Goal: Transaction & Acquisition: Purchase product/service

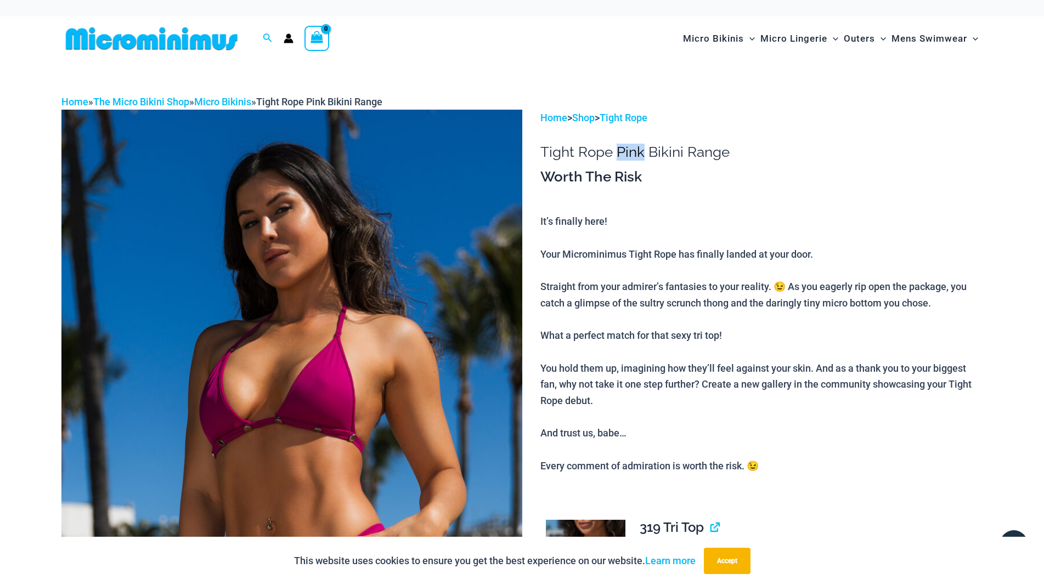
drag, startPoint x: 625, startPoint y: 163, endPoint x: 653, endPoint y: 161, distance: 27.5
click at [653, 161] on h1 "Tight Rope Pink Bikini Range" at bounding box center [761, 152] width 442 height 17
copy h1 "Pink"
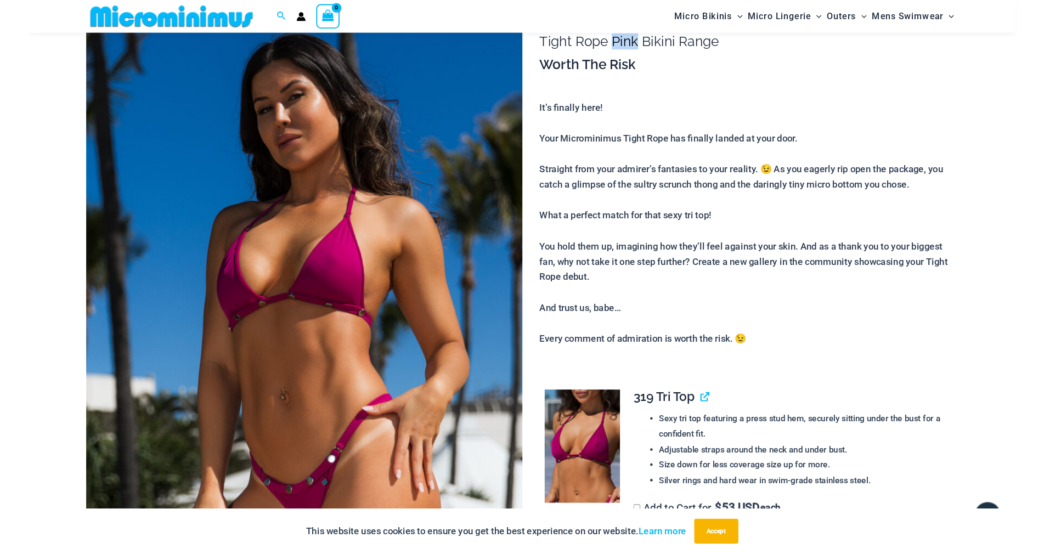
scroll to position [99, 0]
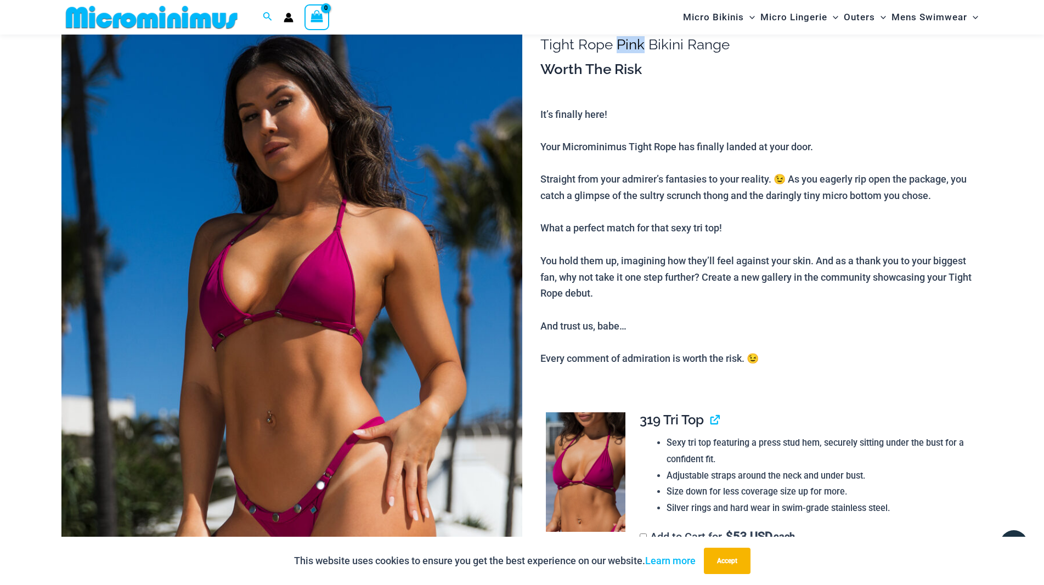
click at [328, 293] on img at bounding box center [291, 348] width 461 height 691
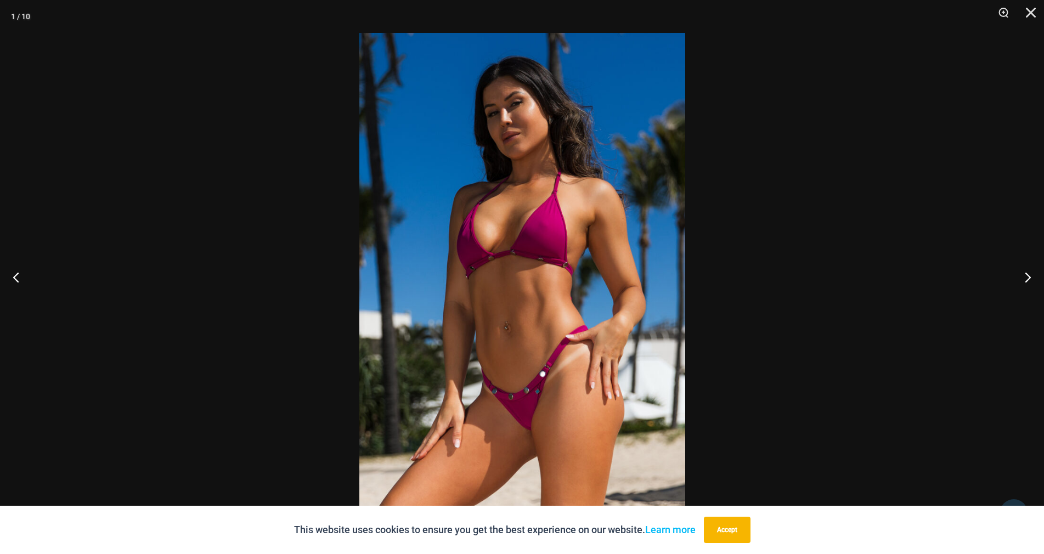
click at [919, 137] on div at bounding box center [522, 277] width 1044 height 554
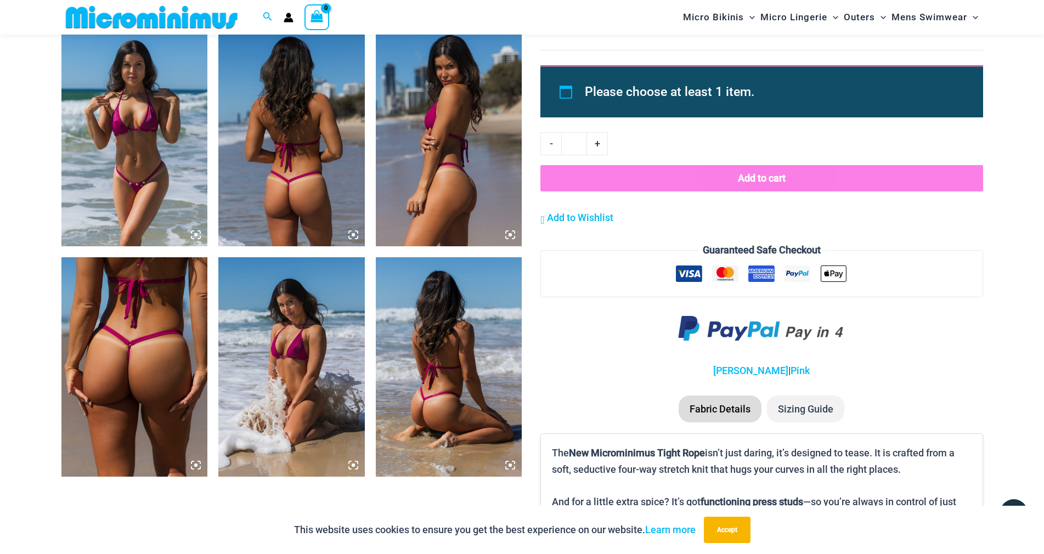
scroll to position [976, 0]
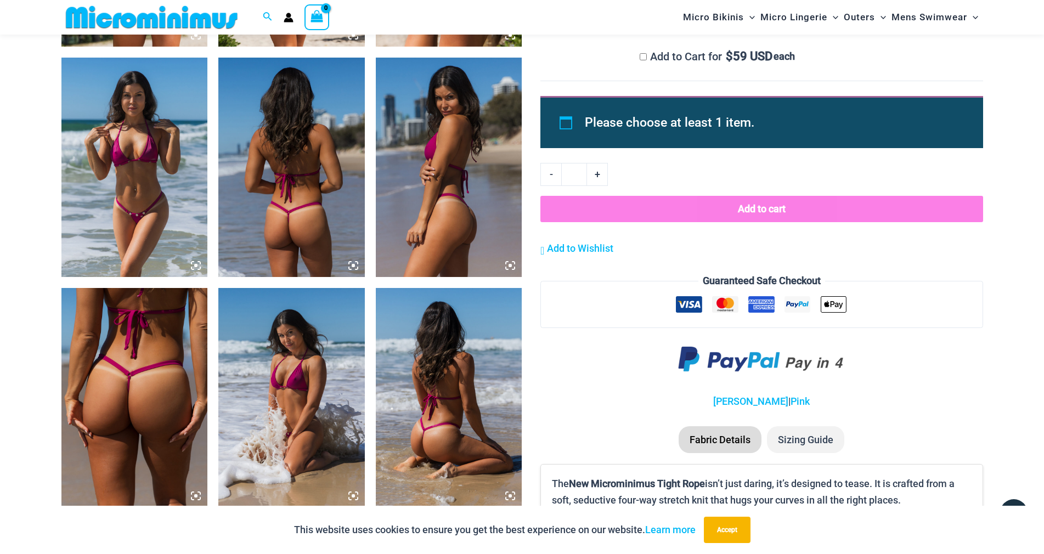
click at [144, 195] on img at bounding box center [134, 167] width 146 height 219
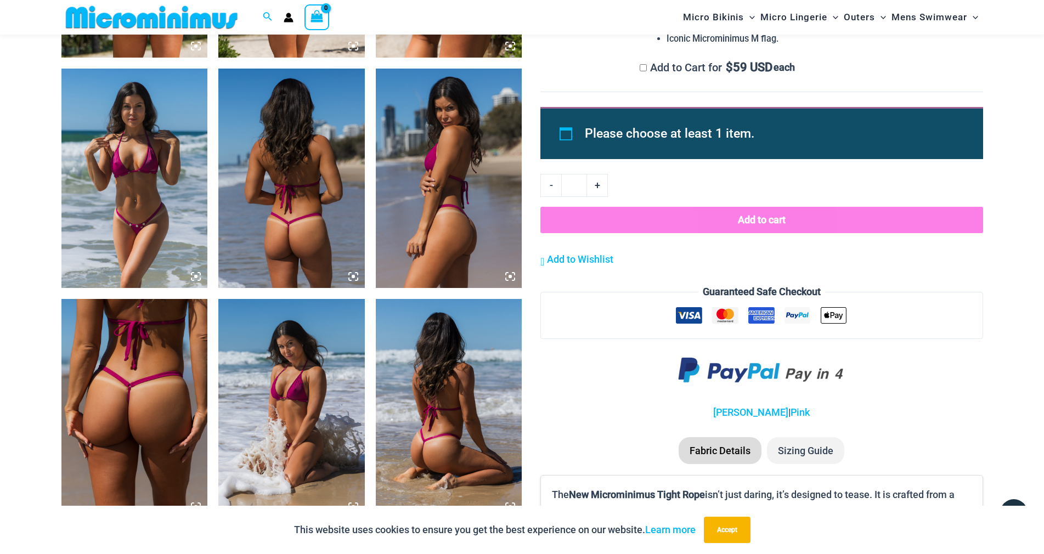
scroll to position [976, 0]
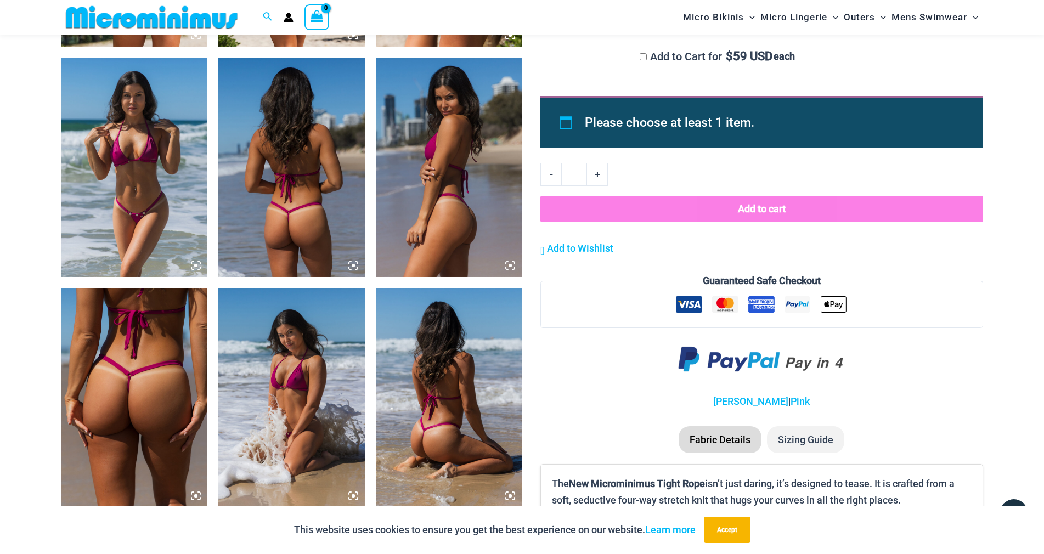
click at [150, 391] on img at bounding box center [134, 397] width 146 height 219
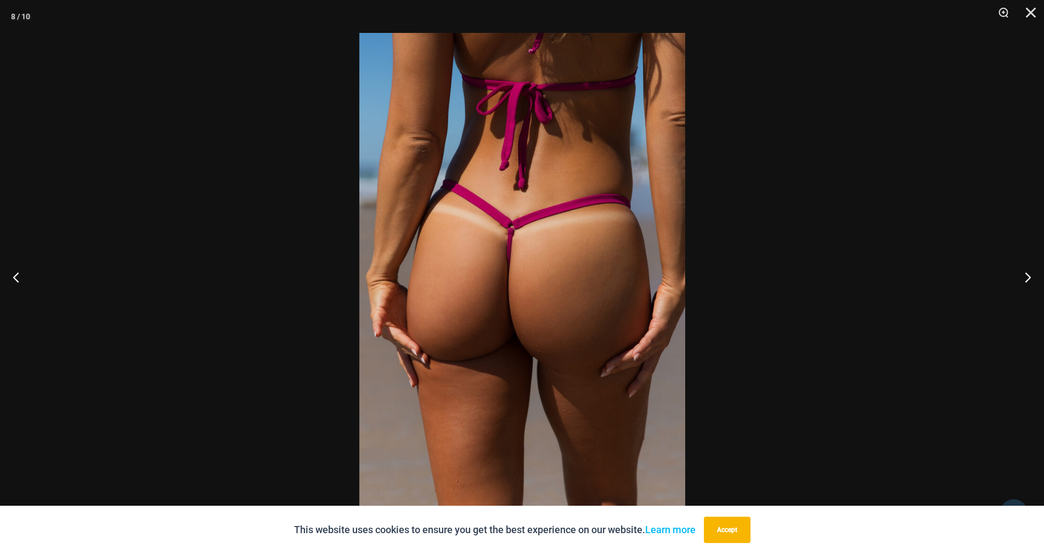
click at [785, 217] on div at bounding box center [522, 277] width 1044 height 554
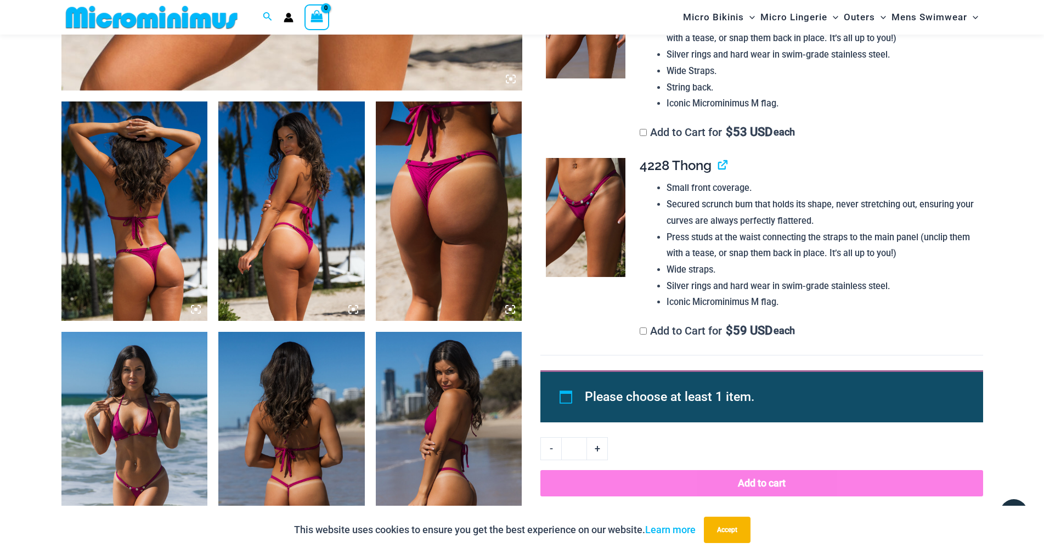
scroll to position [757, 0]
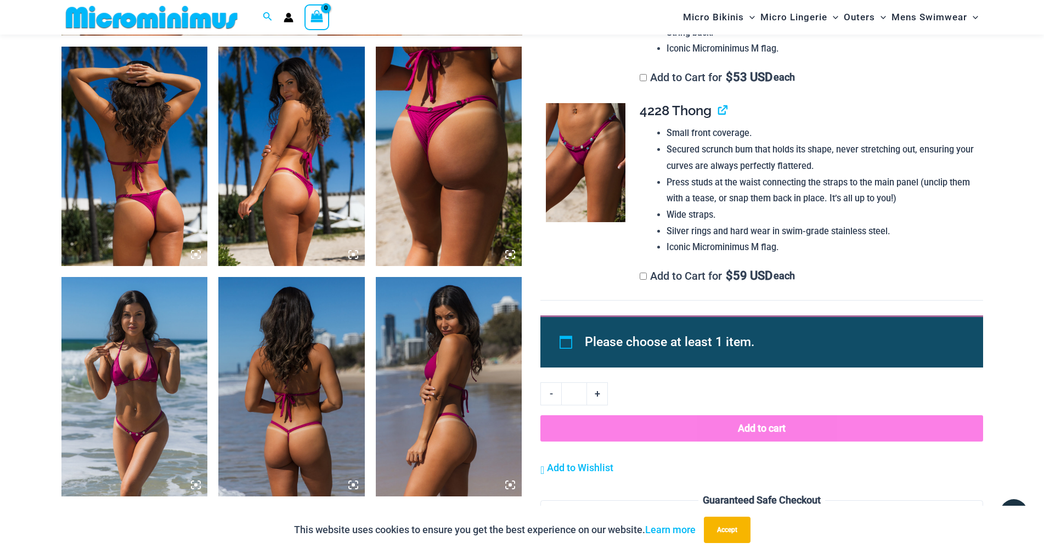
click at [586, 223] on img at bounding box center [586, 163] width 80 height 120
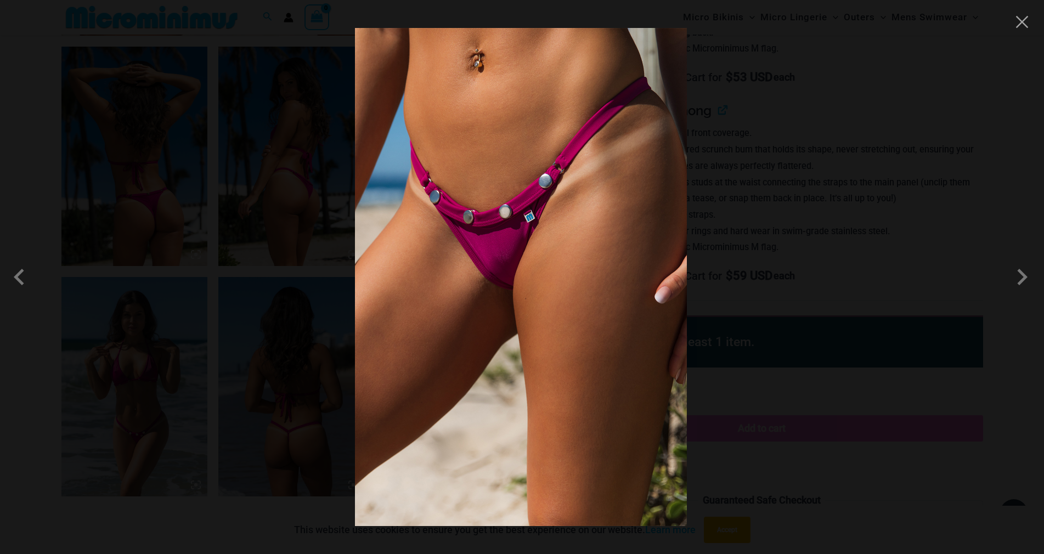
click at [776, 256] on div at bounding box center [522, 277] width 1044 height 554
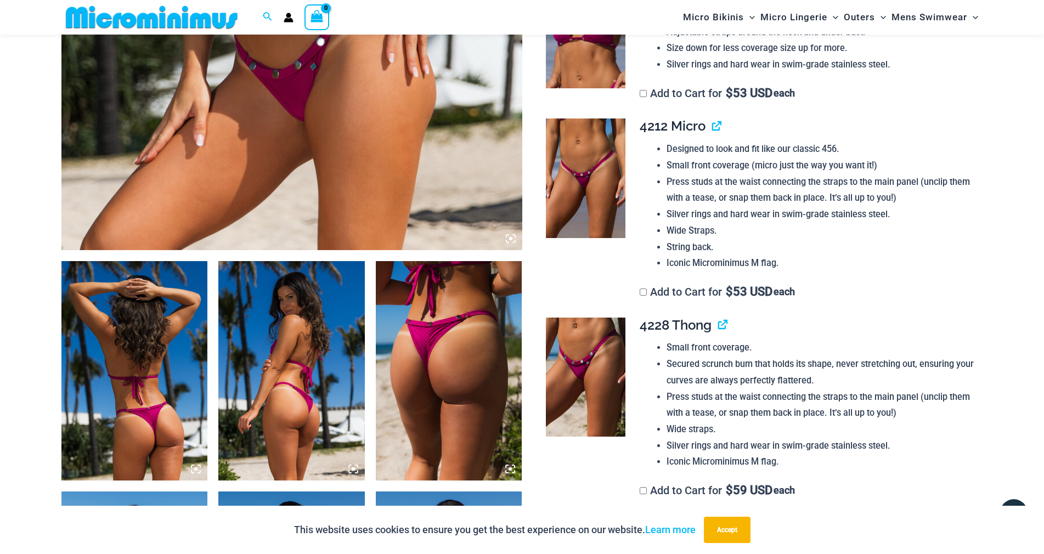
scroll to position [428, 0]
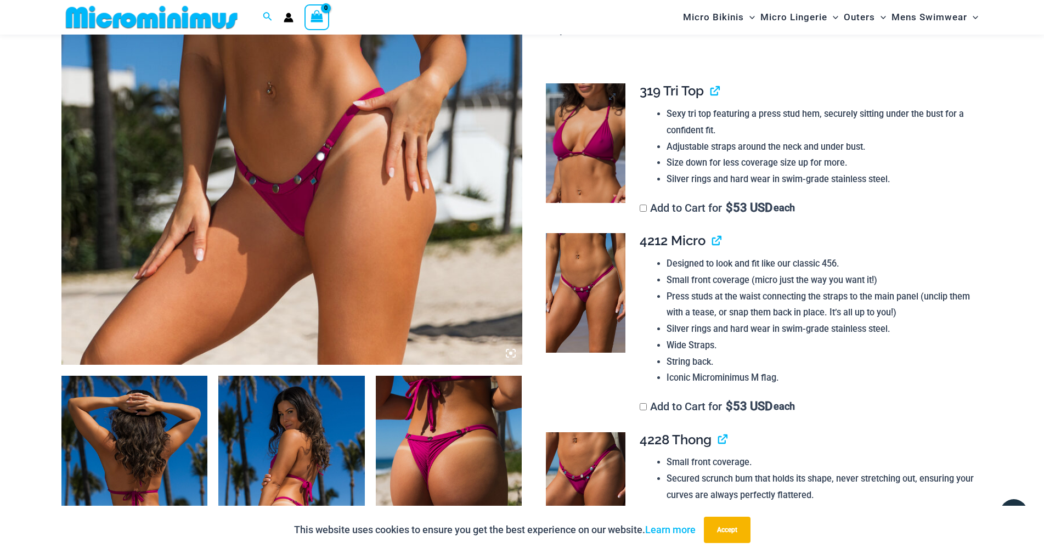
click at [582, 203] on img at bounding box center [586, 143] width 80 height 120
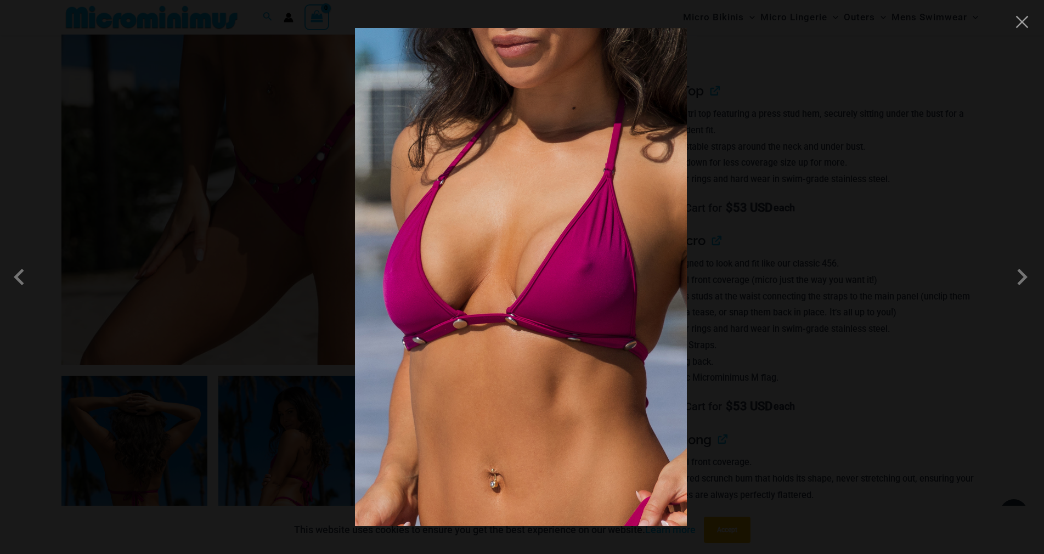
click at [811, 205] on div at bounding box center [522, 277] width 1044 height 554
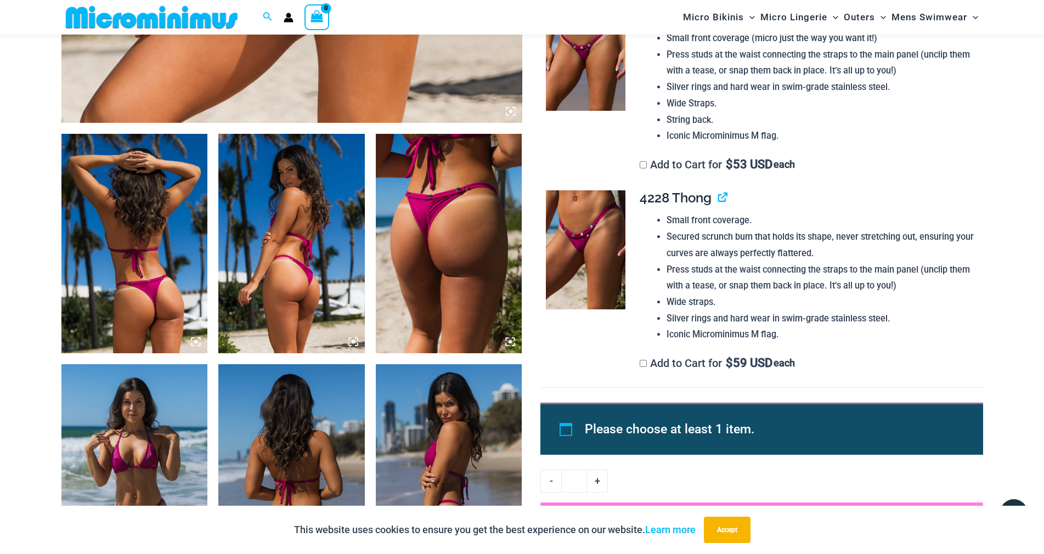
scroll to position [592, 0]
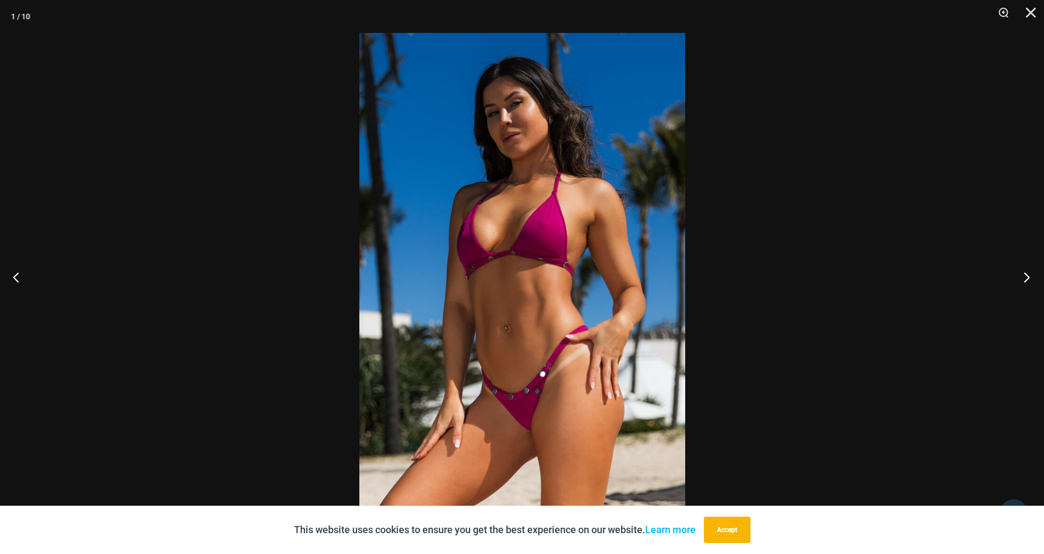
click at [1025, 278] on button "Next" at bounding box center [1023, 277] width 41 height 55
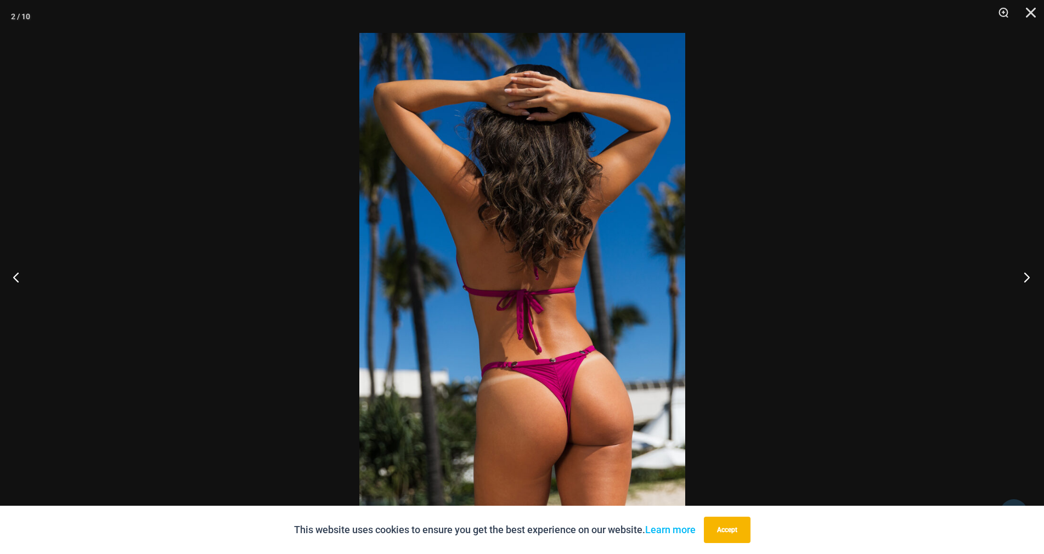
click at [1025, 278] on button "Next" at bounding box center [1023, 277] width 41 height 55
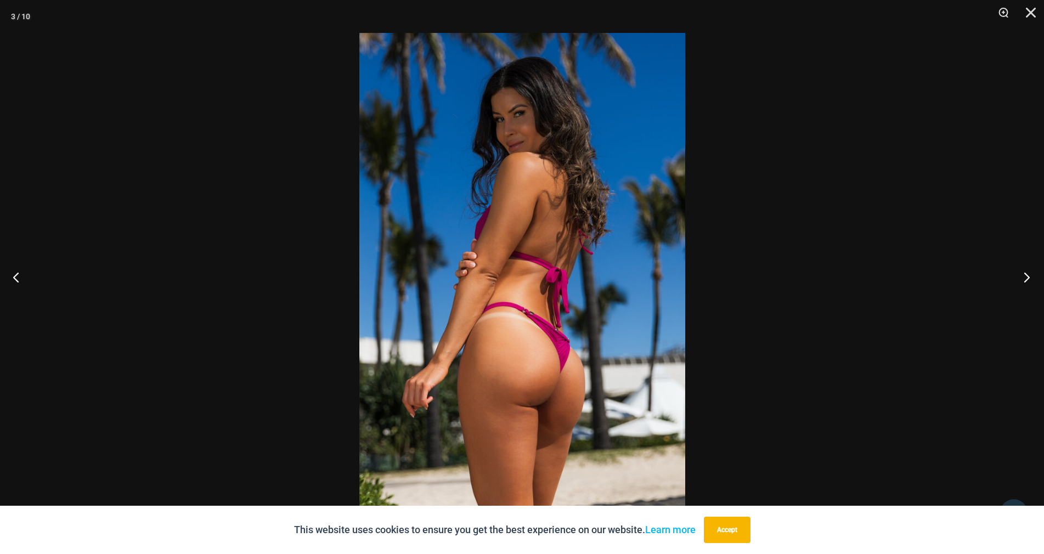
click at [1025, 278] on button "Next" at bounding box center [1023, 277] width 41 height 55
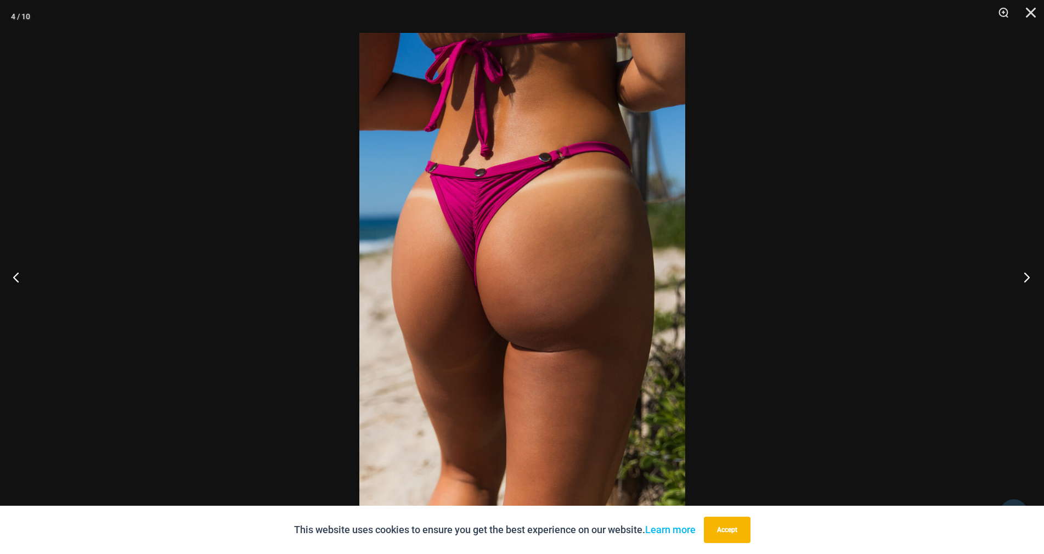
click at [1025, 278] on button "Next" at bounding box center [1023, 277] width 41 height 55
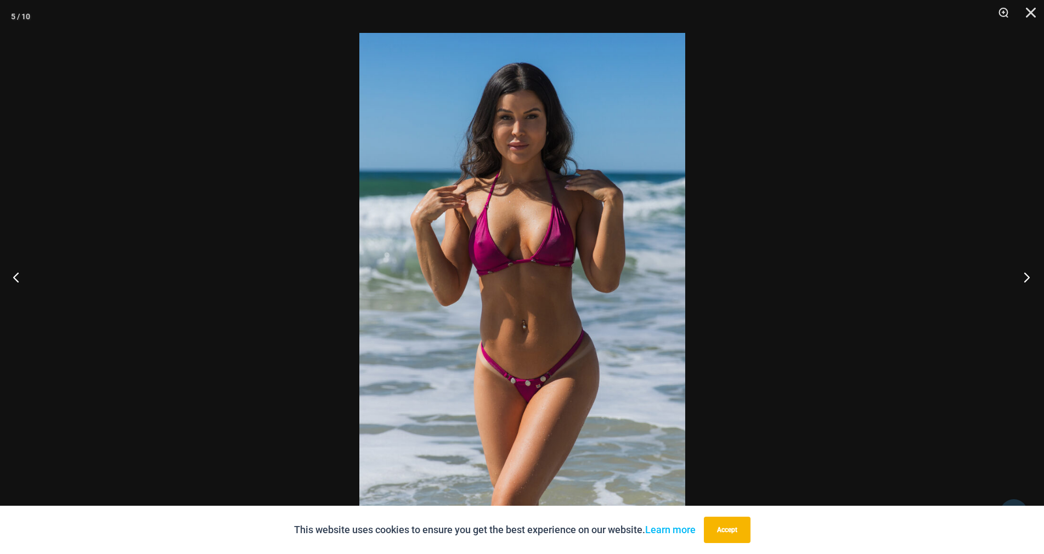
click at [1025, 278] on button "Next" at bounding box center [1023, 277] width 41 height 55
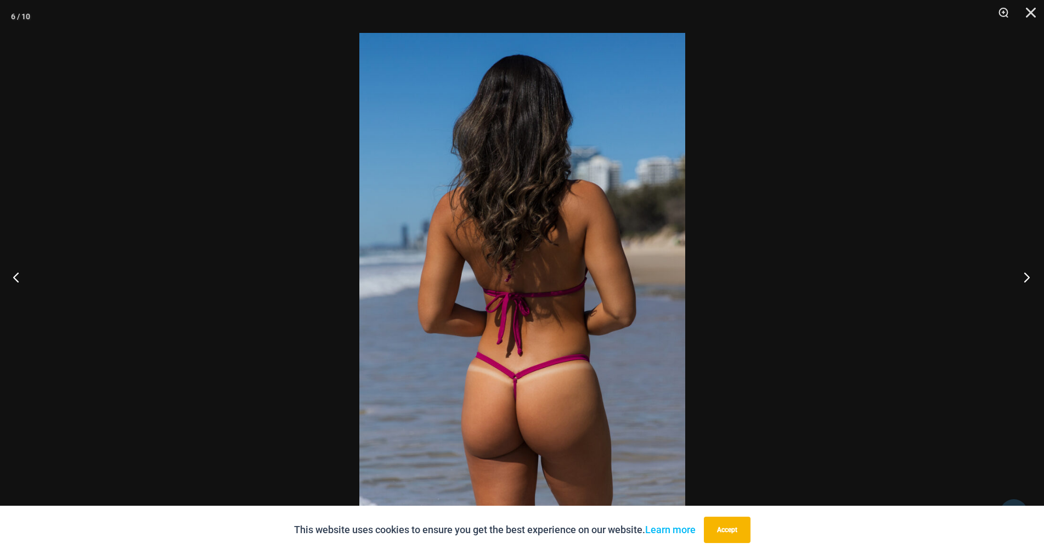
click at [1025, 278] on button "Next" at bounding box center [1023, 277] width 41 height 55
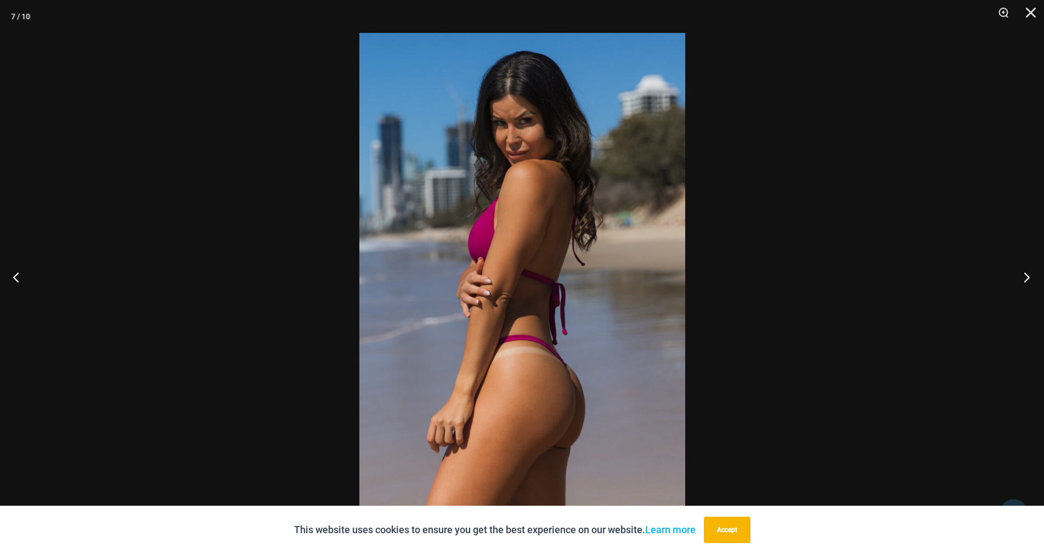
click at [1025, 278] on button "Next" at bounding box center [1023, 277] width 41 height 55
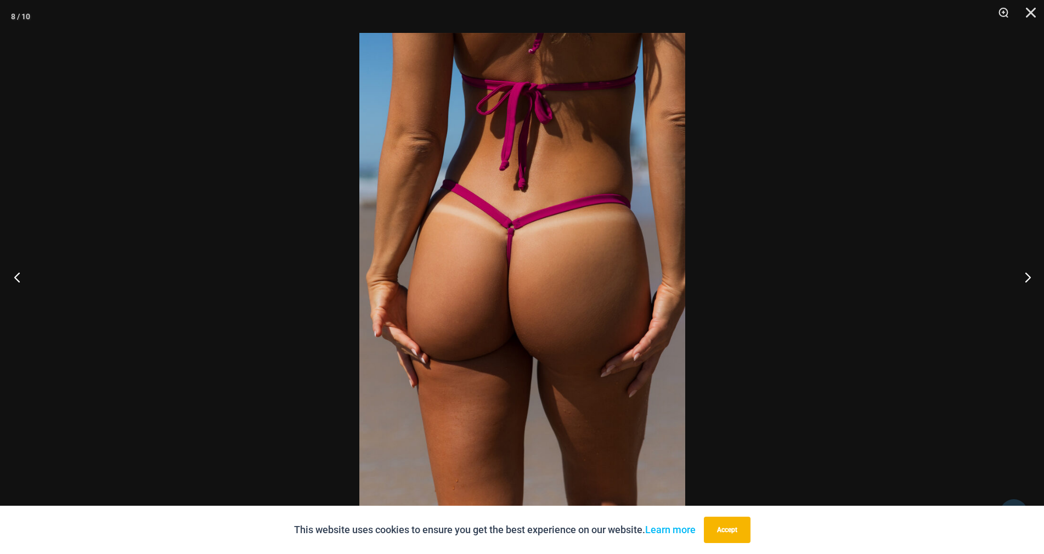
click at [15, 279] on button "Previous" at bounding box center [20, 277] width 41 height 55
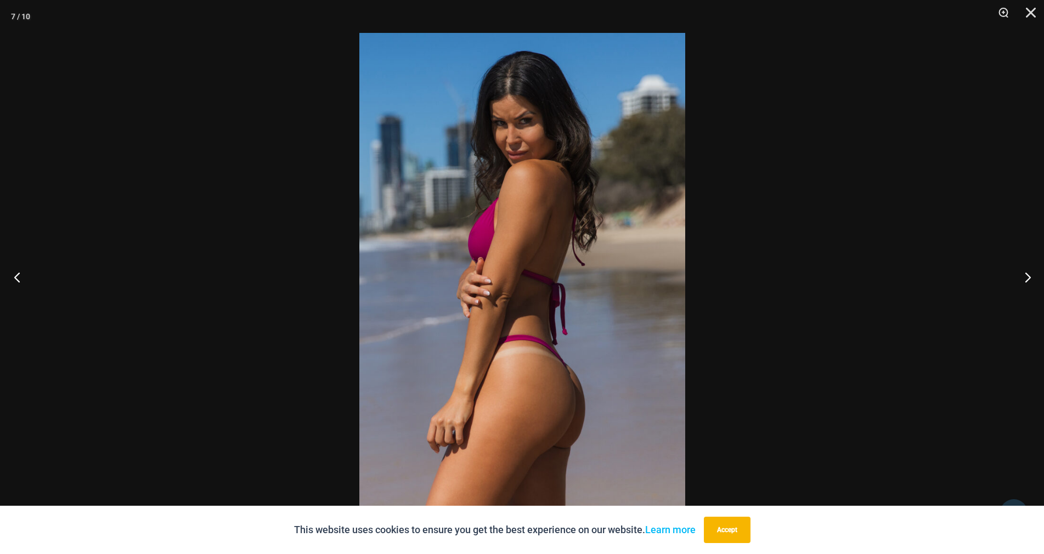
click at [15, 279] on button "Previous" at bounding box center [20, 277] width 41 height 55
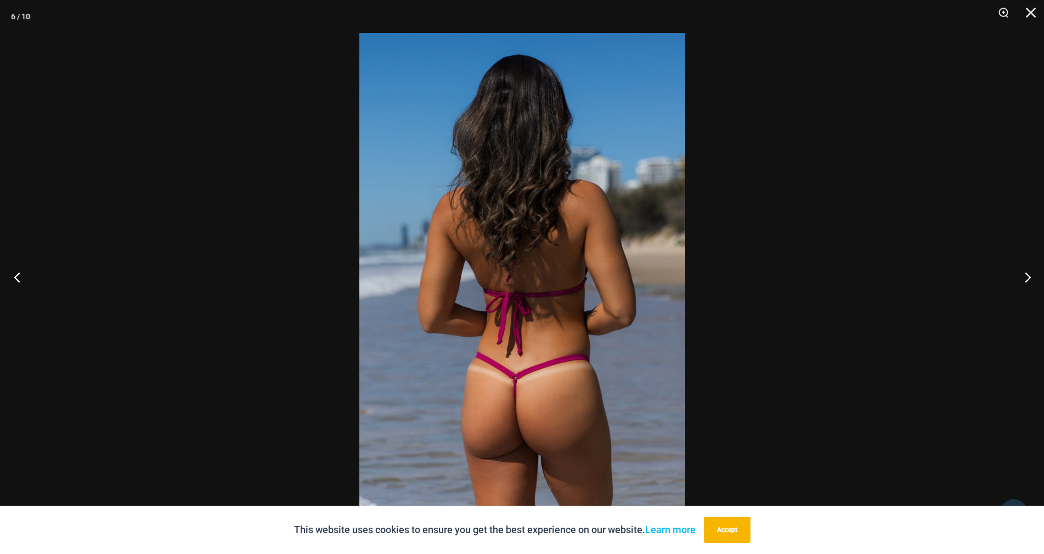
click at [15, 279] on button "Previous" at bounding box center [20, 277] width 41 height 55
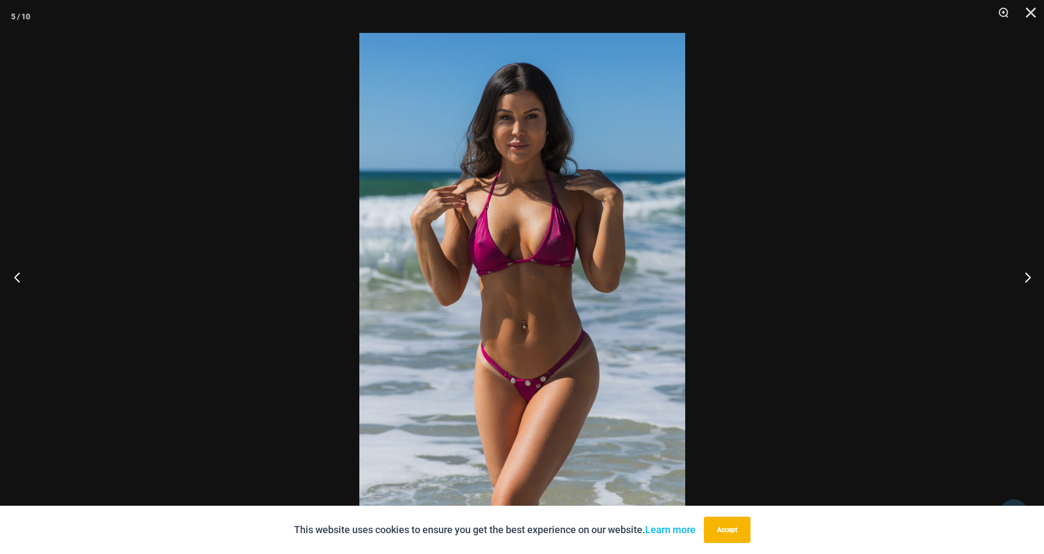
click at [15, 279] on button "Previous" at bounding box center [20, 277] width 41 height 55
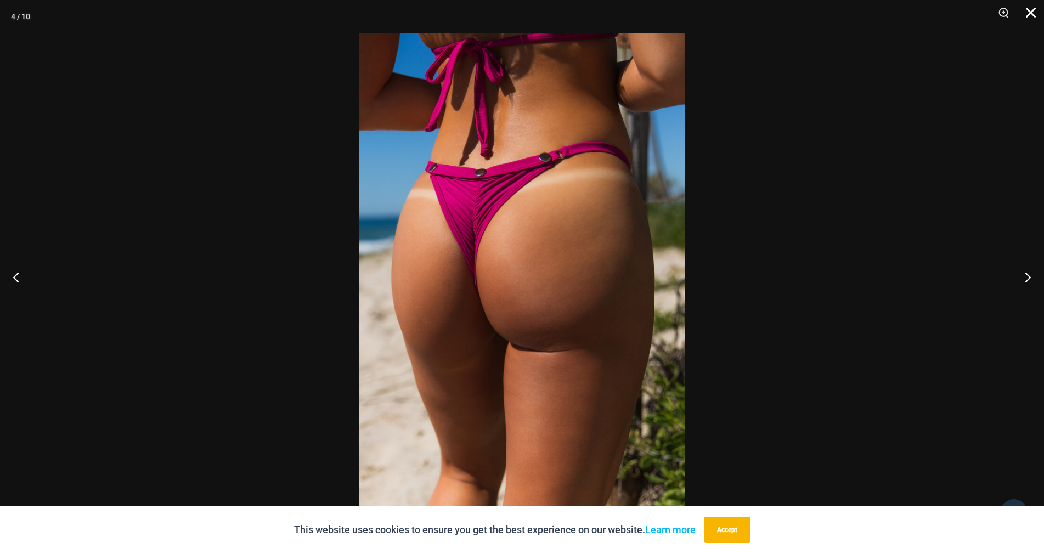
click at [1026, 14] on button "Close" at bounding box center [1026, 16] width 27 height 33
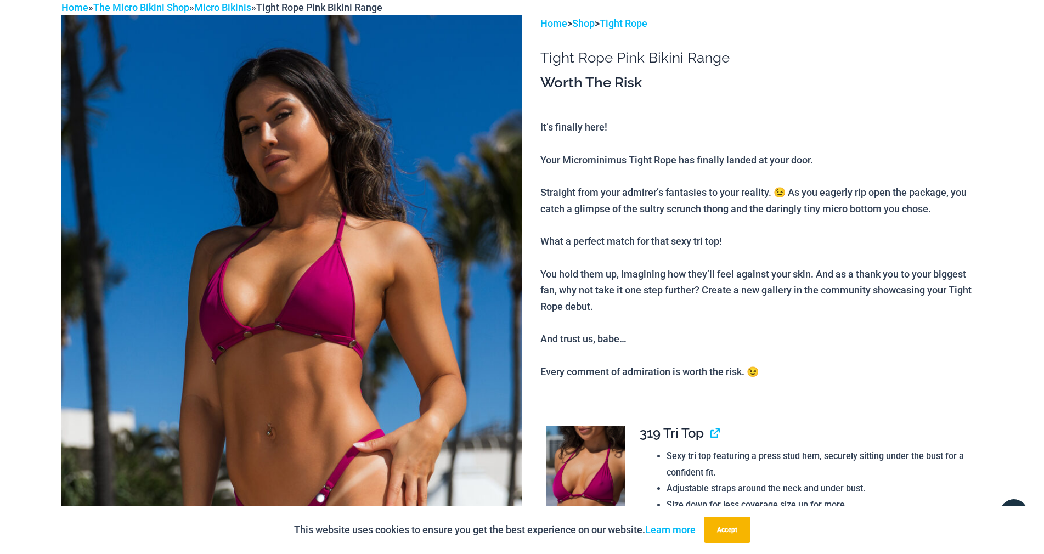
scroll to position [0, 0]
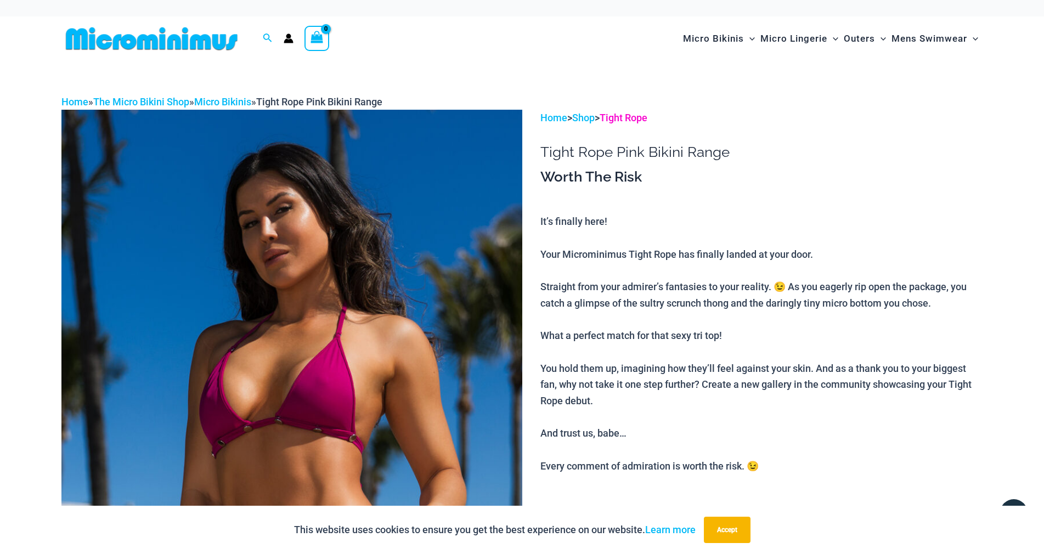
click at [647, 123] on link "Tight Rope" at bounding box center [624, 118] width 48 height 12
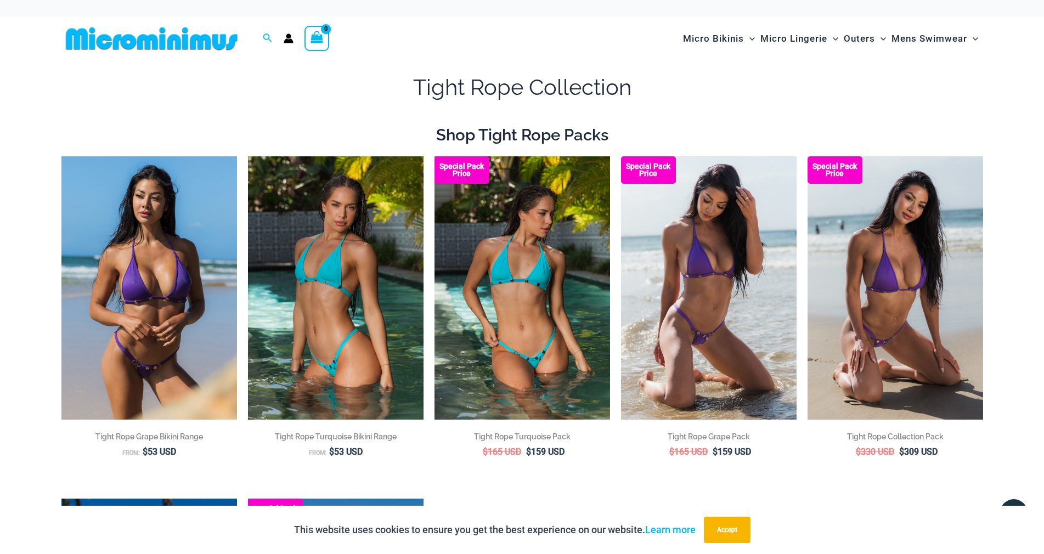
click at [146, 44] on img at bounding box center [151, 38] width 180 height 25
